Goal: Download file/media

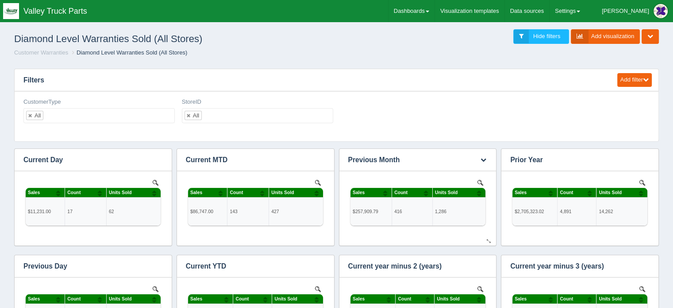
scroll to position [301, 619]
click at [435, 9] on link "Dashboards" at bounding box center [412, 11] width 46 height 22
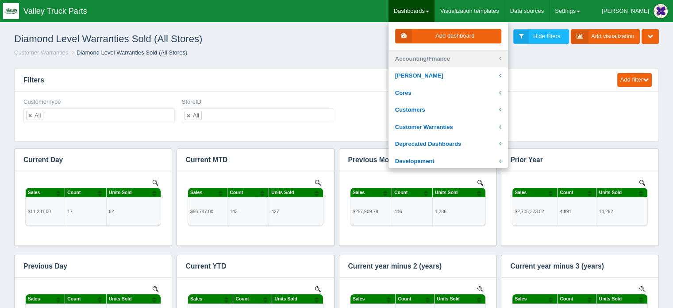
click at [447, 58] on link "Accounting/Finance" at bounding box center [448, 58] width 119 height 17
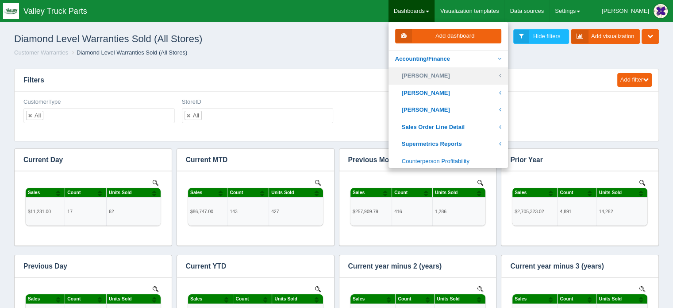
click at [448, 77] on link "[PERSON_NAME]" at bounding box center [448, 75] width 119 height 17
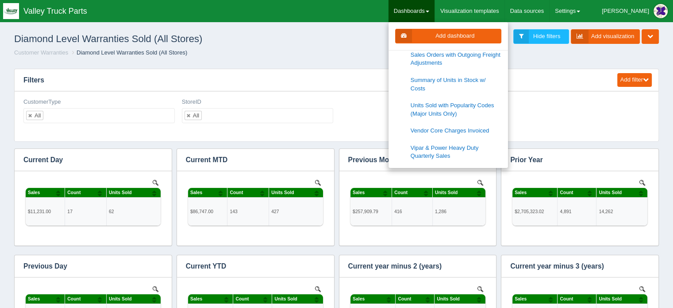
scroll to position [310, 0]
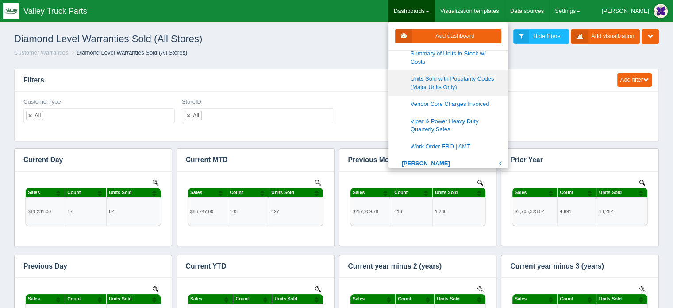
click at [457, 70] on link "Units Sold with Popularity Codes (Major Units Only)" at bounding box center [448, 82] width 119 height 25
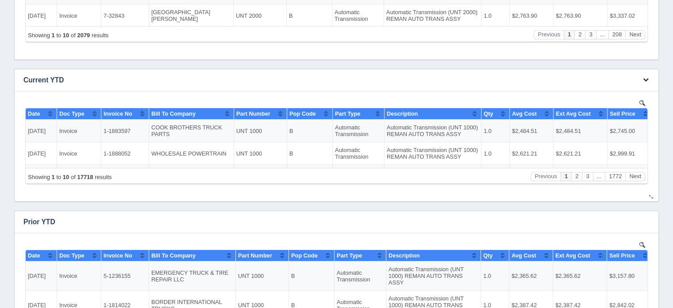
click at [646, 79] on icon "button" at bounding box center [646, 80] width 6 height 6
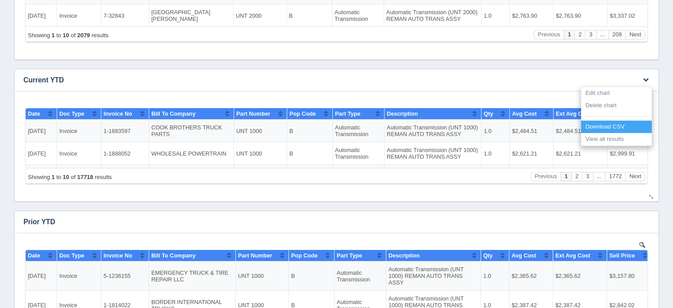
click at [604, 124] on link "Download CSV" at bounding box center [616, 126] width 71 height 13
